Goal: Task Accomplishment & Management: Use online tool/utility

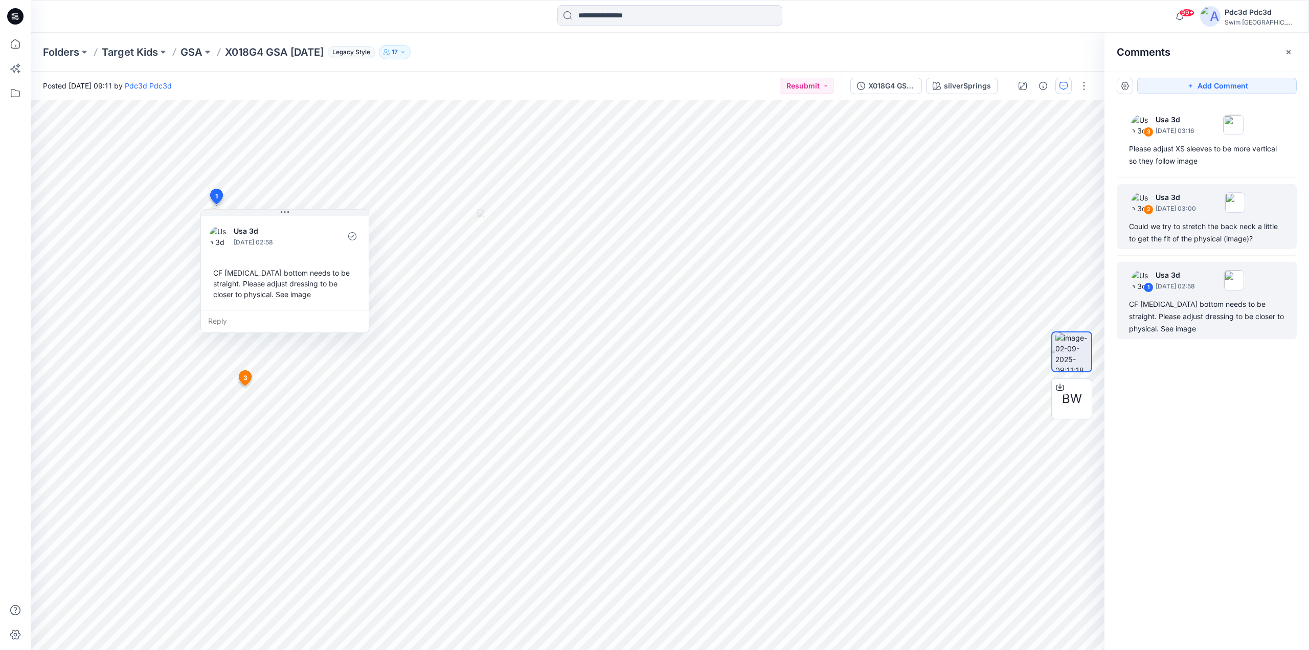
click at [1184, 239] on div "Could we try to stretch the back neck a little to get the fit of the physical (…" at bounding box center [1206, 232] width 155 height 25
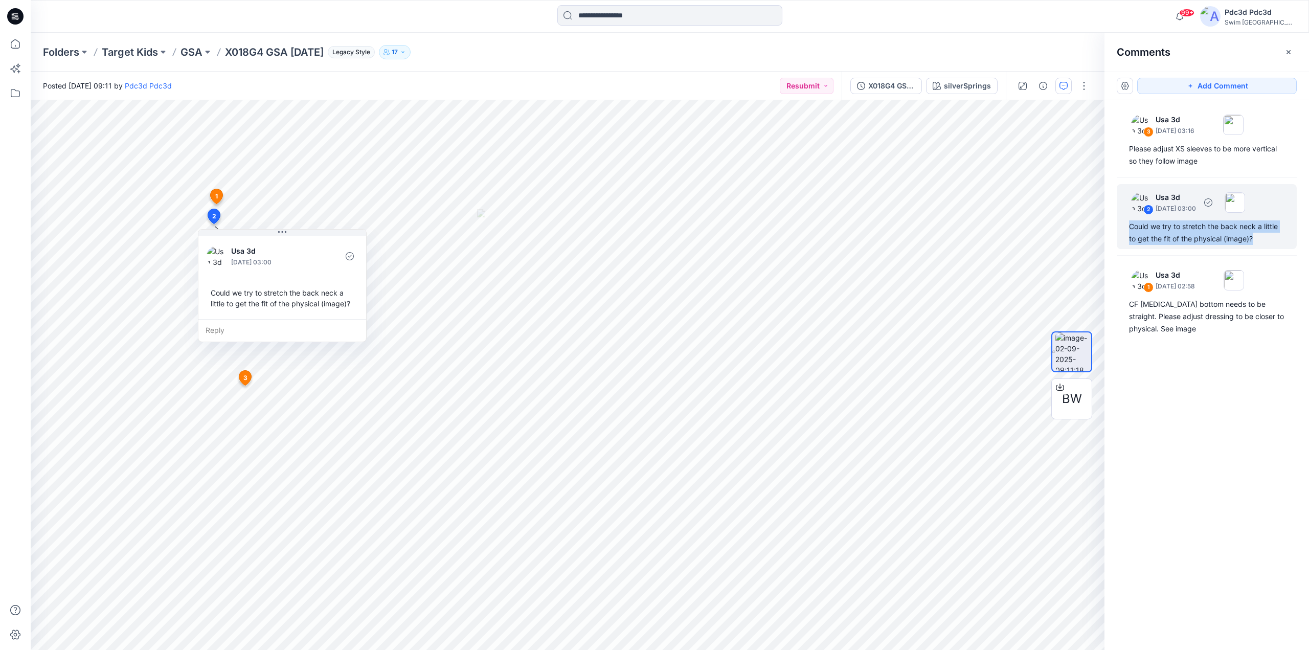
drag, startPoint x: 1260, startPoint y: 240, endPoint x: 1127, endPoint y: 229, distance: 133.9
click at [1128, 227] on div "2 Usa 3d [DATE] 03:00 Could we try to stretch the back neck a little to get the…" at bounding box center [1207, 216] width 180 height 65
copy div "Could we try to stretch the back neck a little to get the fit of the physical (…"
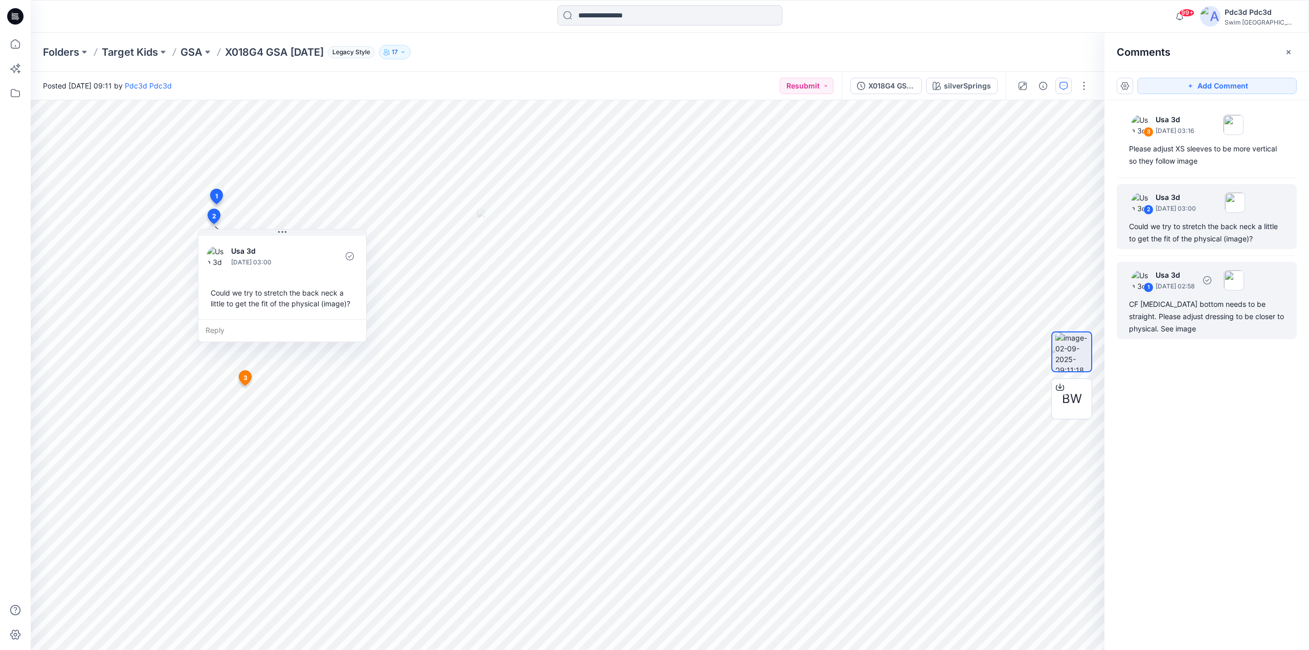
click at [1151, 316] on div "CF [MEDICAL_DATA] bottom needs to be straight. Please adjust dressing to be clo…" at bounding box center [1206, 316] width 155 height 37
click at [1215, 229] on div "Could we try to stretch the back neck a little to get the fit of the physical (…" at bounding box center [1206, 232] width 155 height 25
click at [1183, 314] on div "CF [MEDICAL_DATA] bottom needs to be straight. Please adjust dressing to be clo…" at bounding box center [1206, 316] width 155 height 37
click at [1220, 230] on div "Could we try to stretch the back neck a little to get the fit of the physical (…" at bounding box center [1206, 232] width 155 height 25
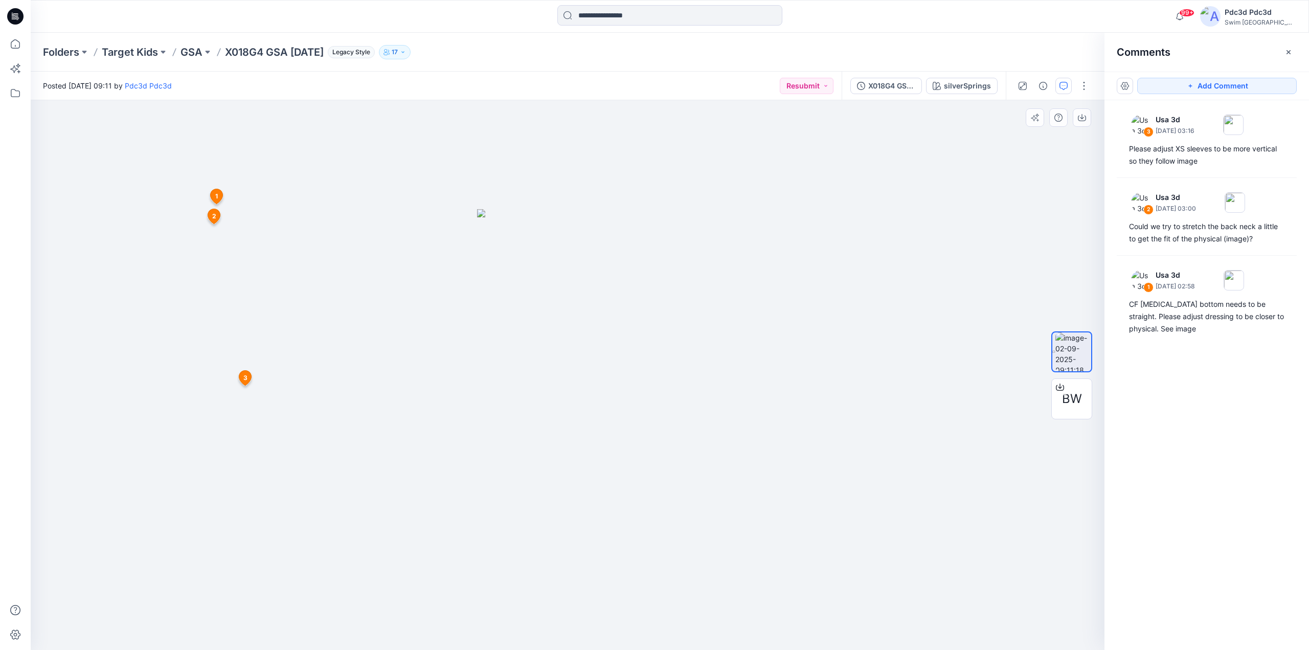
click at [595, 576] on div at bounding box center [568, 375] width 1074 height 550
click at [1195, 234] on div "Could we try to stretch the back neck a little to get the fit of the physical (…" at bounding box center [1206, 232] width 155 height 25
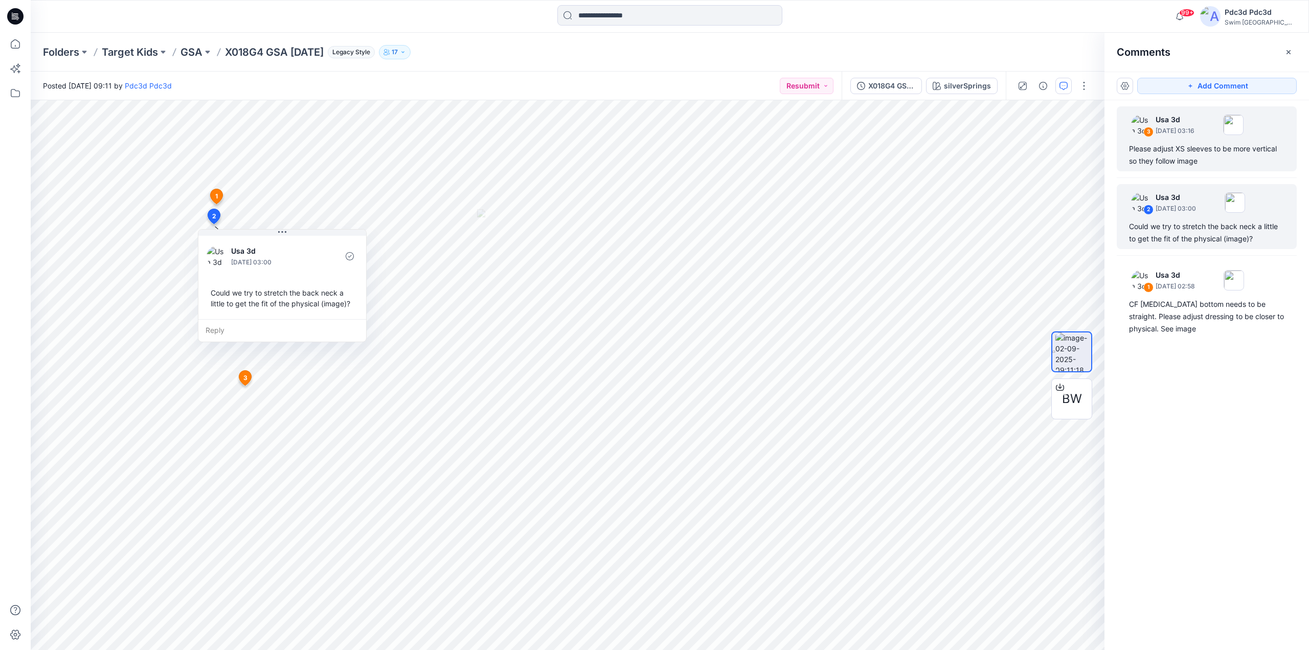
click at [1160, 160] on div "Please adjust XS sleeves to be more vertical so they follow image" at bounding box center [1206, 155] width 155 height 25
